Goal: Task Accomplishment & Management: Complete application form

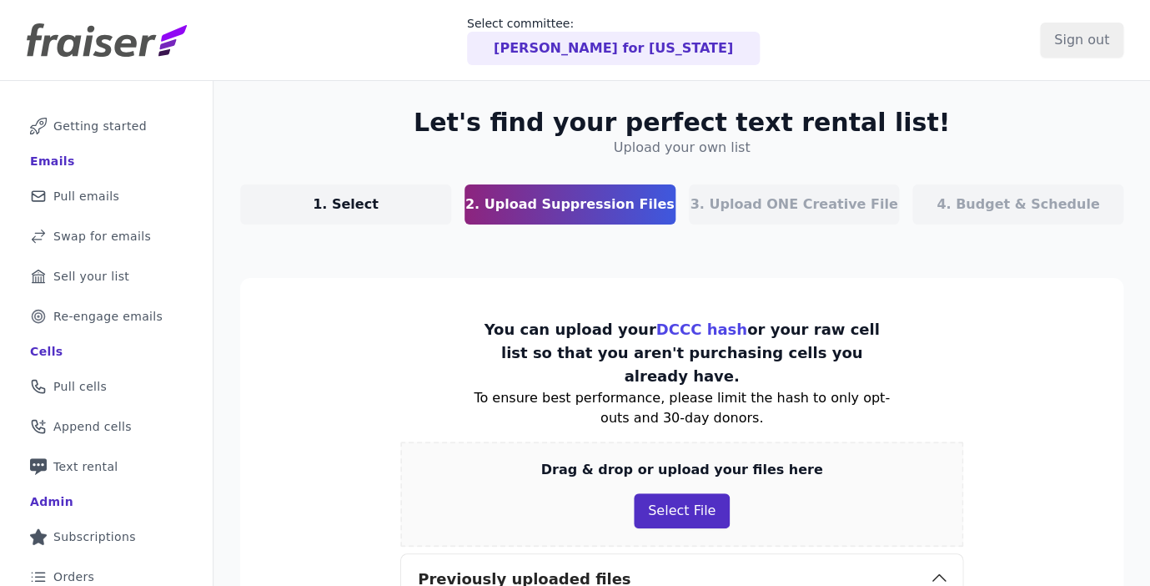
scroll to position [157, 0]
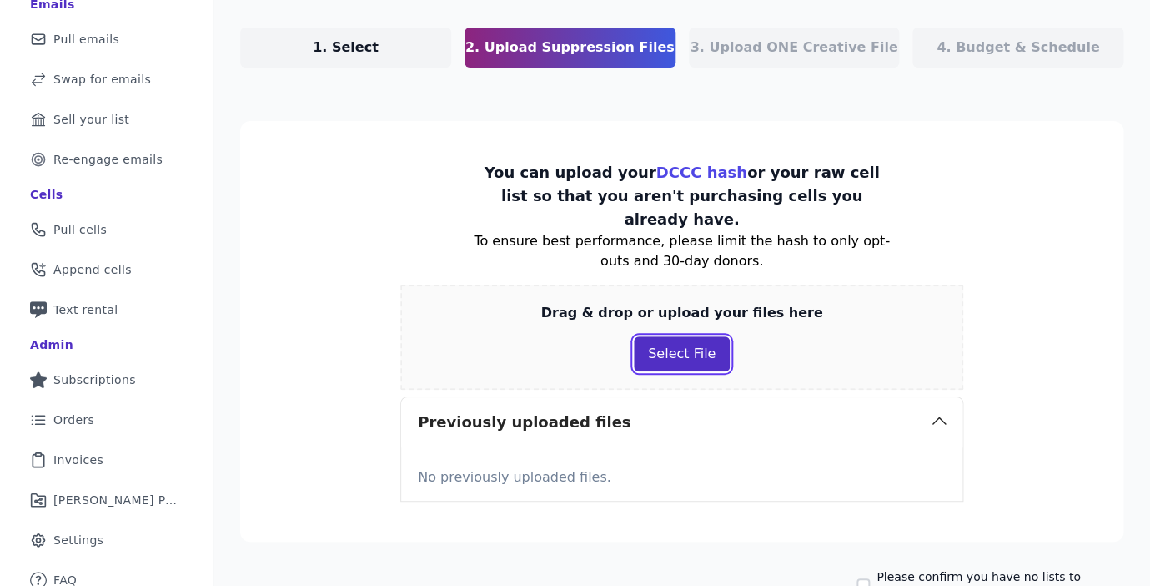
click at [670, 336] on button "Select File" at bounding box center [682, 353] width 96 height 35
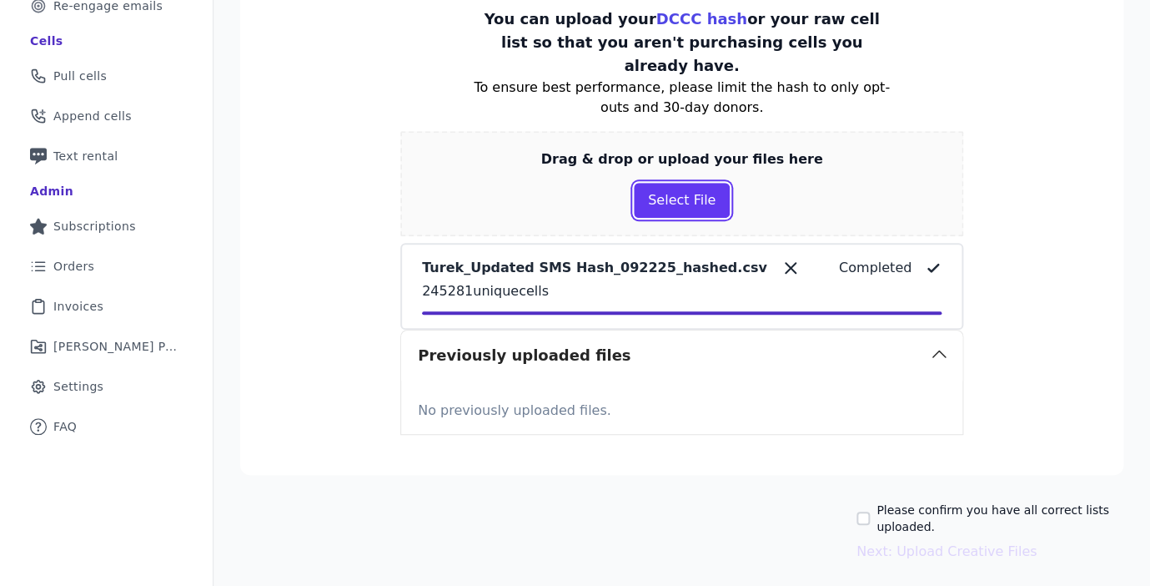
scroll to position [323, 0]
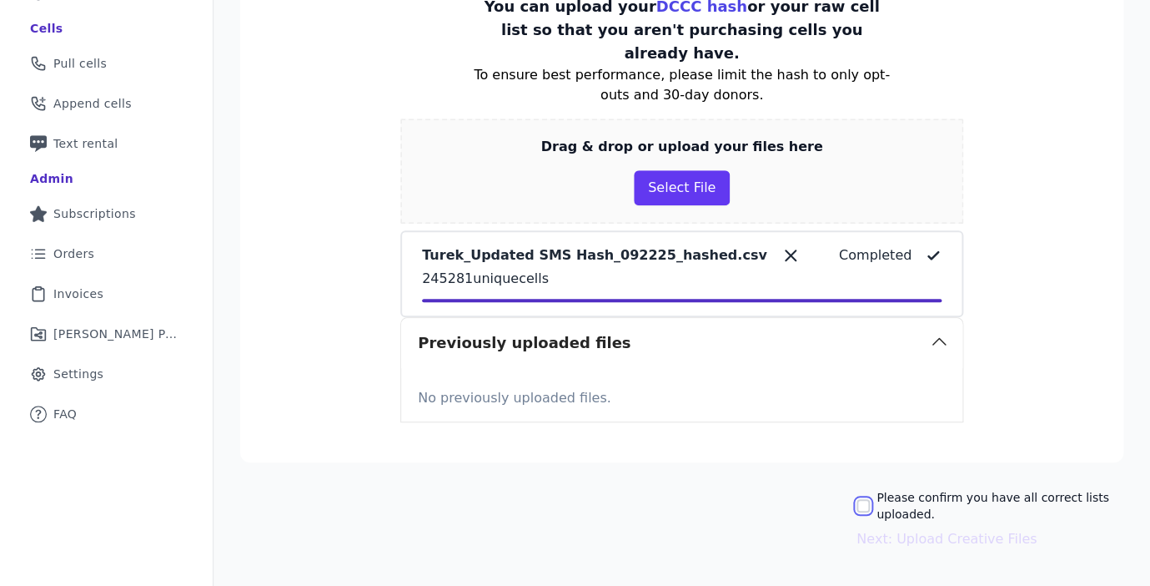
click at [865, 499] on input "Please confirm you have all correct lists uploaded." at bounding box center [863, 505] width 13 height 13
checkbox input "true"
click at [926, 529] on button "Next: Upload Creative Files" at bounding box center [947, 539] width 180 height 20
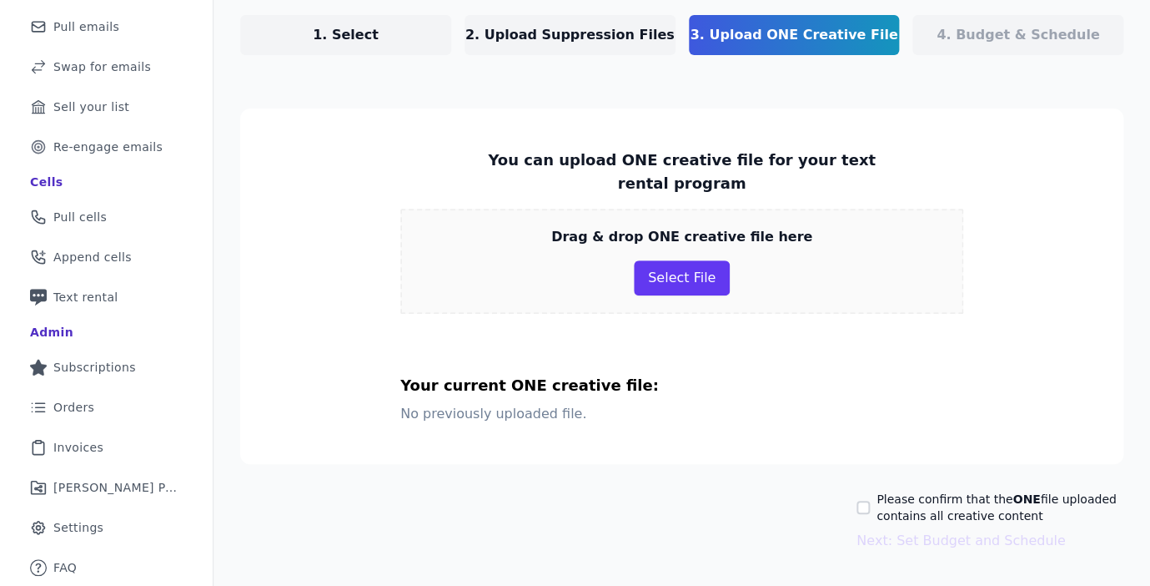
scroll to position [170, 0]
click at [678, 280] on button "Select File" at bounding box center [682, 277] width 96 height 35
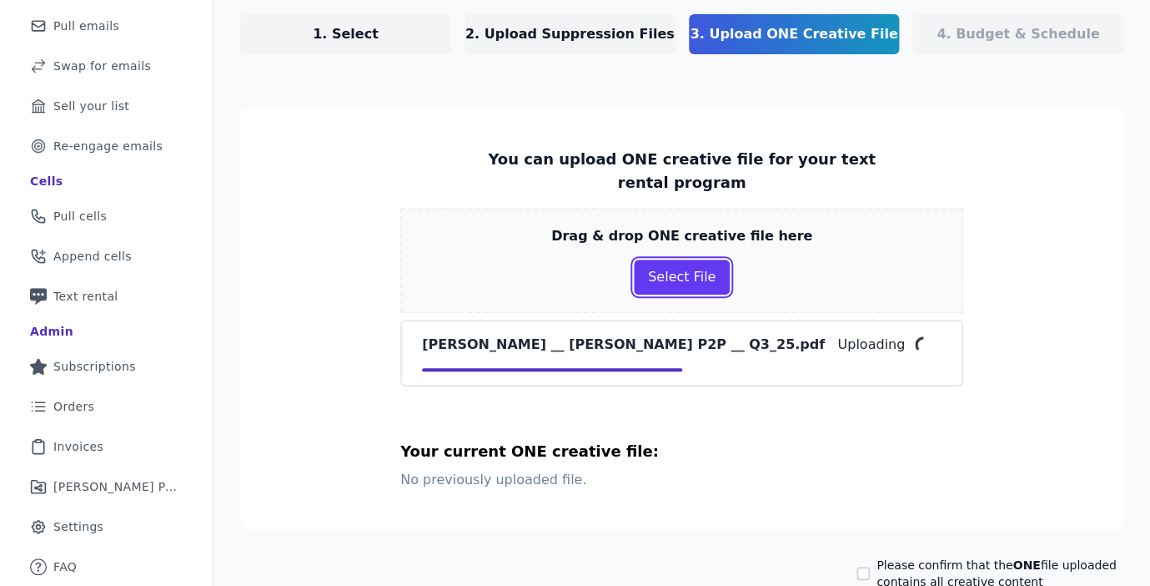
scroll to position [234, 0]
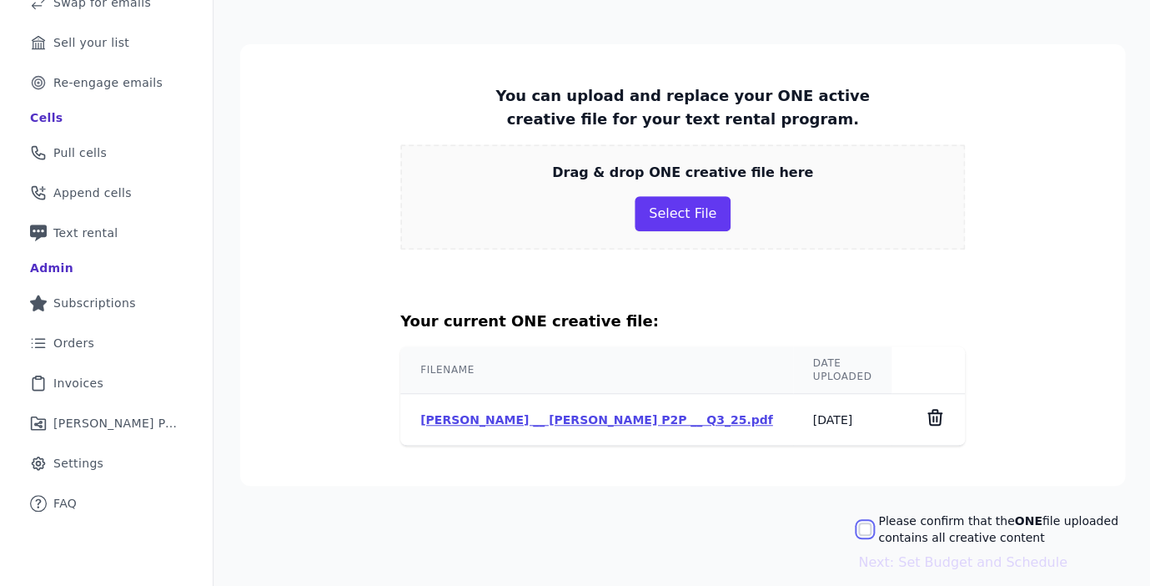
click at [860, 522] on input "Please confirm that the ONE file uploaded contains all creative content" at bounding box center [864, 528] width 13 height 13
checkbox input "true"
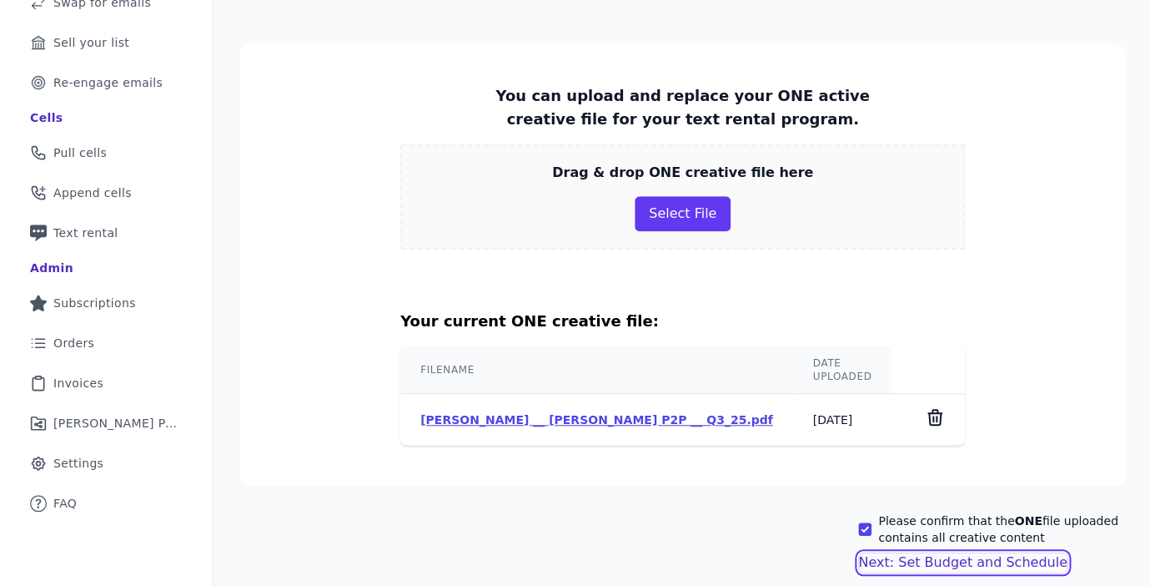
click at [906, 552] on button "Next: Set Budget and Schedule" at bounding box center [962, 562] width 209 height 20
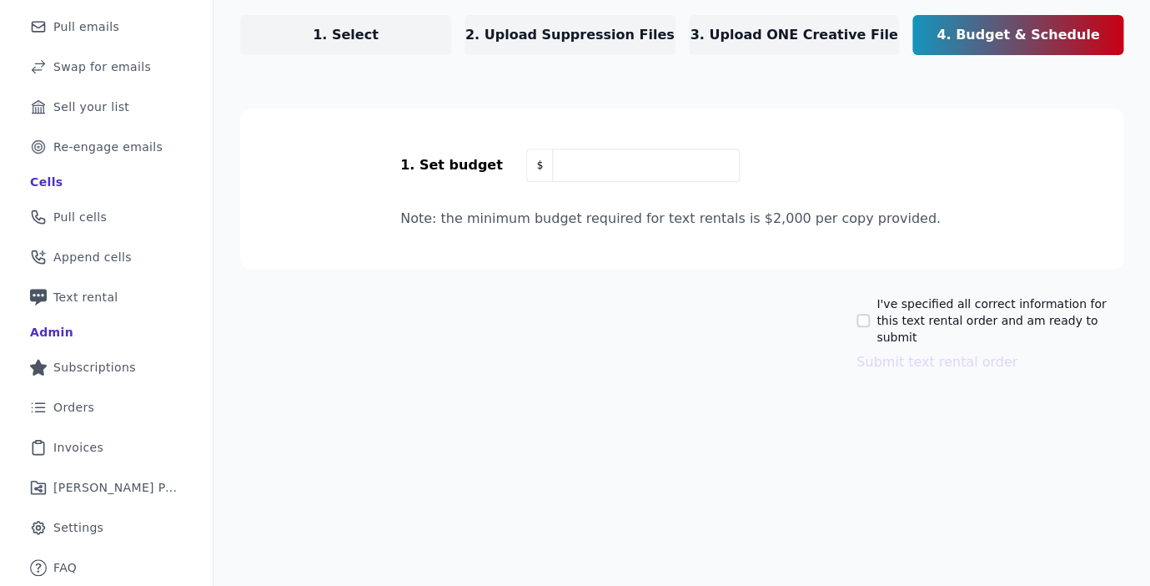
scroll to position [170, 0]
click at [594, 172] on input "text" at bounding box center [645, 165] width 187 height 33
type input "5,000"
click at [685, 345] on div "I've specified all correct information for this text rental order and am ready …" at bounding box center [682, 333] width 884 height 77
click at [854, 312] on div "I've specified all correct information for this text rental order and am ready …" at bounding box center [682, 333] width 884 height 77
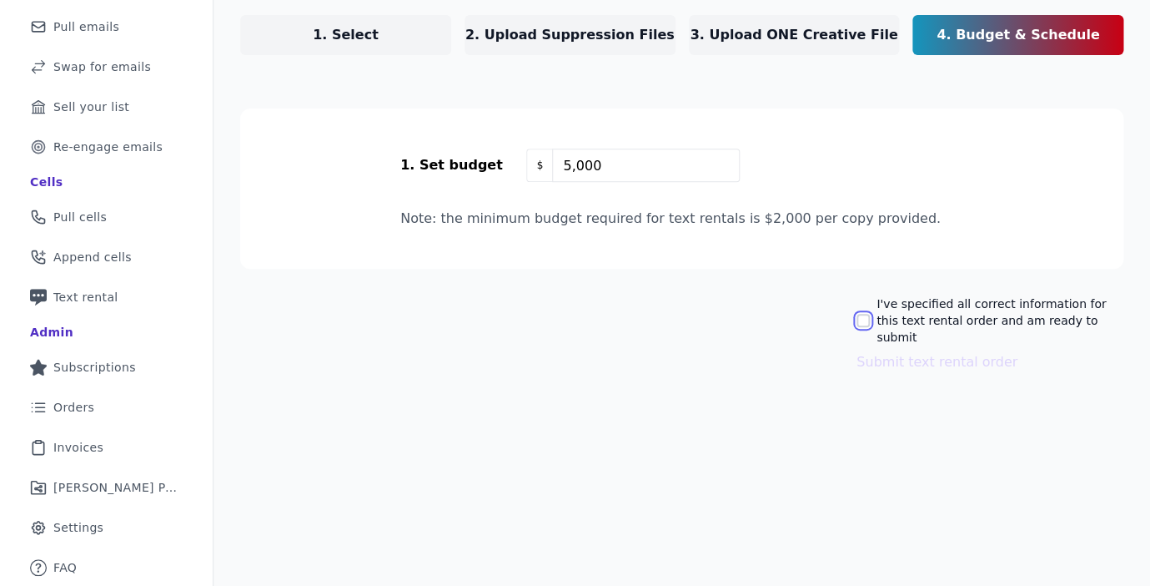
click at [858, 314] on input "I've specified all correct information for this text rental order and am ready …" at bounding box center [863, 320] width 13 height 13
checkbox input "true"
click at [888, 352] on button "Submit text rental order" at bounding box center [937, 362] width 161 height 20
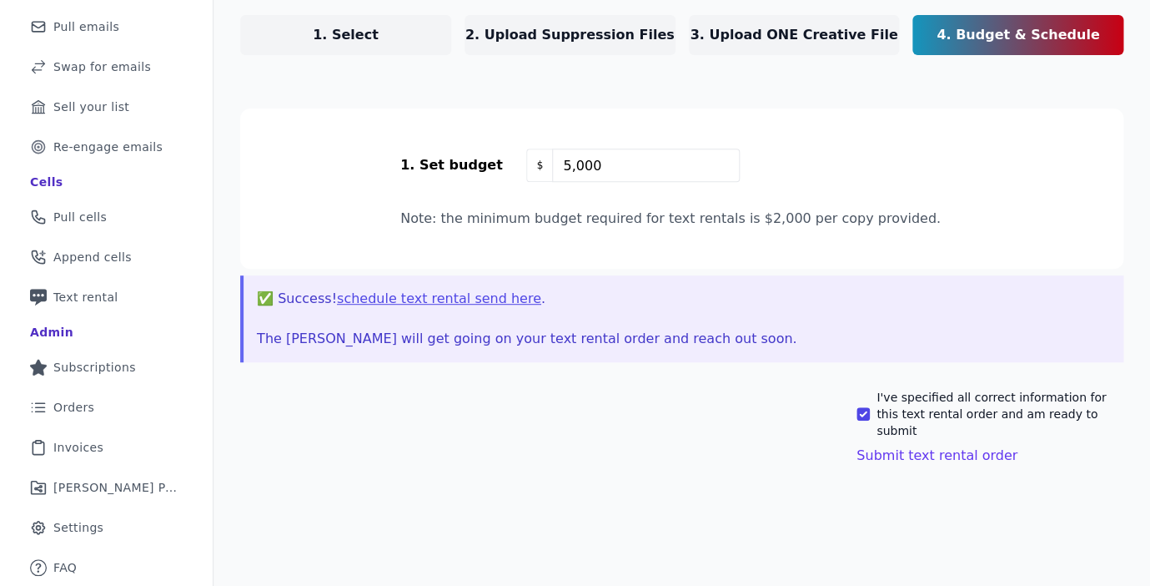
click at [492, 303] on button "schedule text rental send here" at bounding box center [439, 299] width 204 height 20
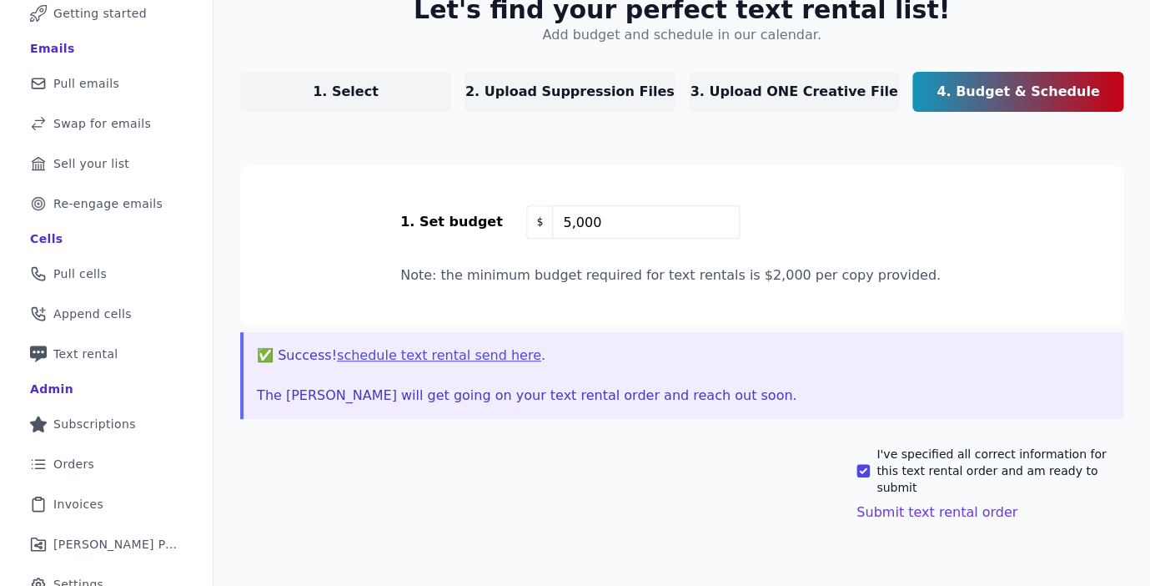
scroll to position [0, 0]
